Goal: Answer question/provide support

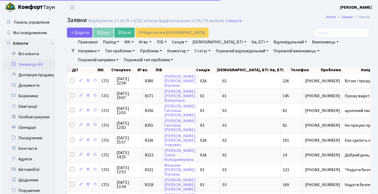
select select "25"
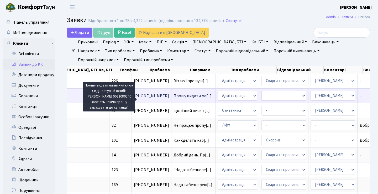
scroll to position [0, 178]
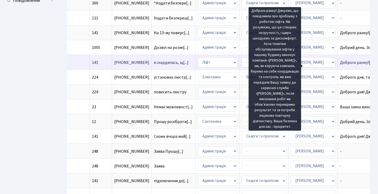
click at [340, 65] on span "Доброго ранку![...]" at bounding box center [357, 63] width 34 height 6
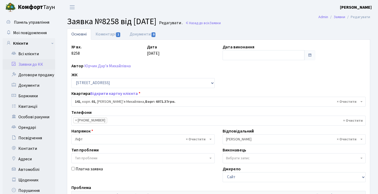
select select "20066"
click at [104, 32] on link "Коментарі 1" at bounding box center [108, 34] width 34 height 11
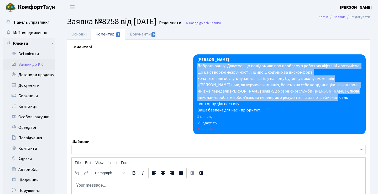
drag, startPoint x: 304, startPoint y: 97, endPoint x: 197, endPoint y: 65, distance: 111.7
click at [197, 65] on div "Анна Гавва Доброго ранку! Дякуємо, що повідомили про проблему з роботою ліфта. …" at bounding box center [279, 94] width 173 height 80
copy div "Доброго ранку! Дякуємо, що повідомили про проблему з роботою ліфта. Ми розумієм…"
click at [24, 62] on link "Заявки до КК" at bounding box center [29, 64] width 53 height 11
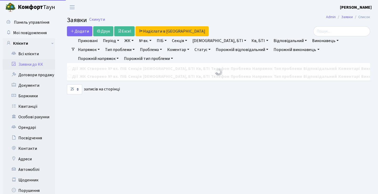
select select "25"
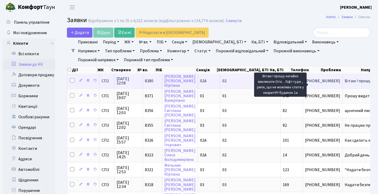
click at [345, 84] on span "Вітаю ! прошу н[...]" at bounding box center [362, 81] width 34 height 6
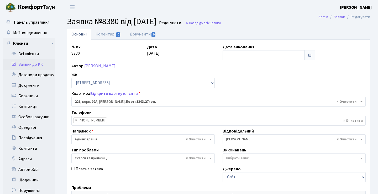
select select "20476"
select select "55"
click at [117, 33] on span "0" at bounding box center [118, 34] width 4 height 5
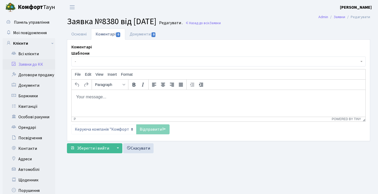
click at [120, 93] on html at bounding box center [219, 97] width 294 height 14
paste body "Rich Text Area. Press ALT-0 for help."
click at [169, 102] on html at bounding box center [219, 97] width 294 height 14
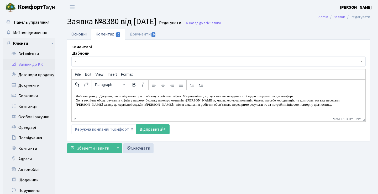
click at [89, 36] on link "Основні" at bounding box center [79, 34] width 24 height 11
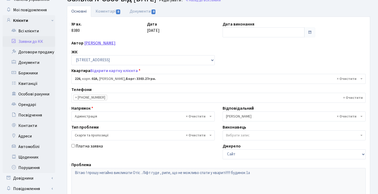
scroll to position [18, 0]
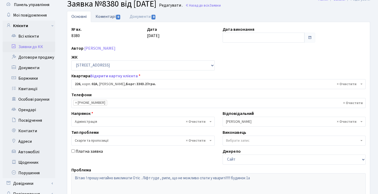
click at [115, 17] on link "Коментарі 0" at bounding box center [108, 16] width 34 height 11
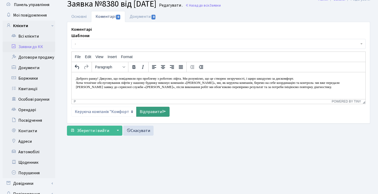
click at [150, 113] on link "Відправити" at bounding box center [152, 112] width 33 height 10
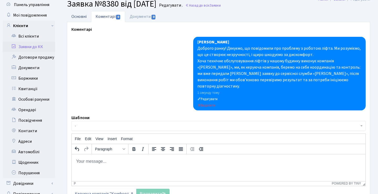
click at [84, 13] on link "Основні" at bounding box center [79, 16] width 24 height 11
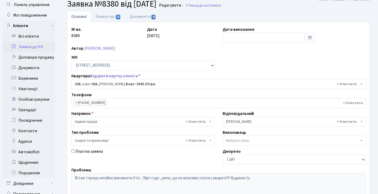
click at [40, 50] on link "Заявки до КК" at bounding box center [29, 47] width 53 height 11
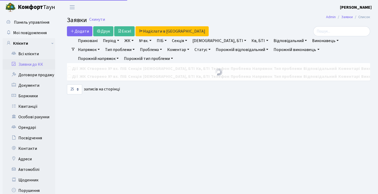
select select "25"
